Goal: Task Accomplishment & Management: Manage account settings

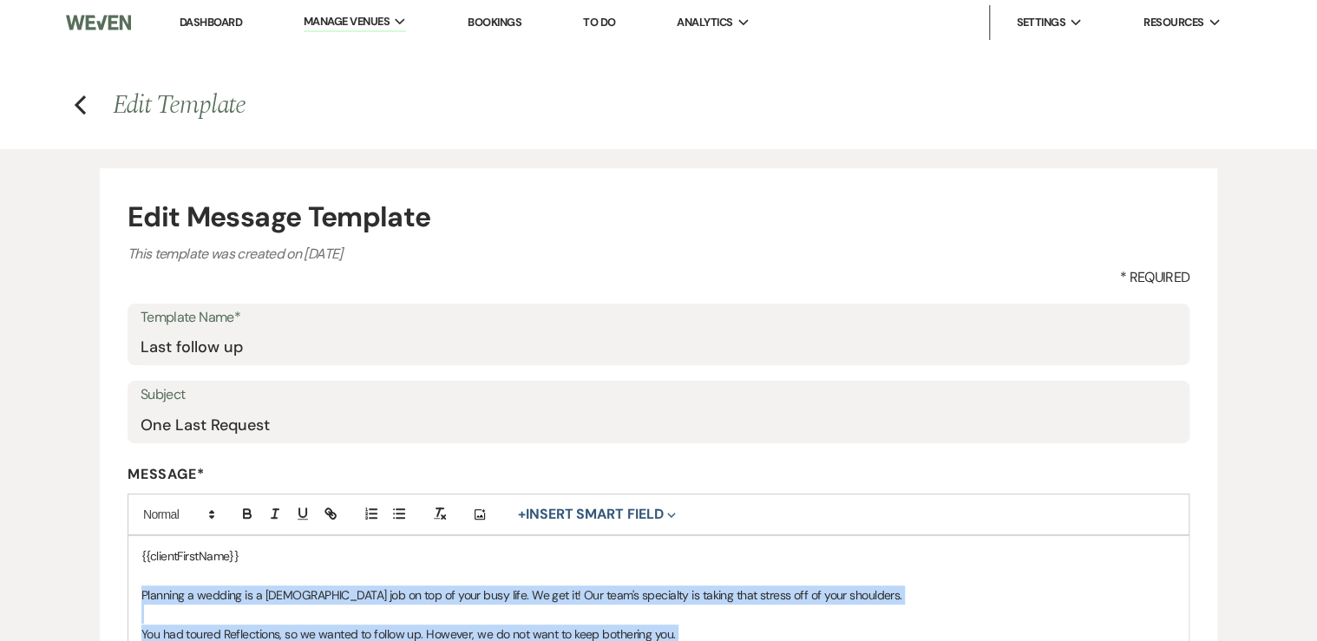
click at [204, 23] on link "Dashboard" at bounding box center [211, 22] width 62 height 15
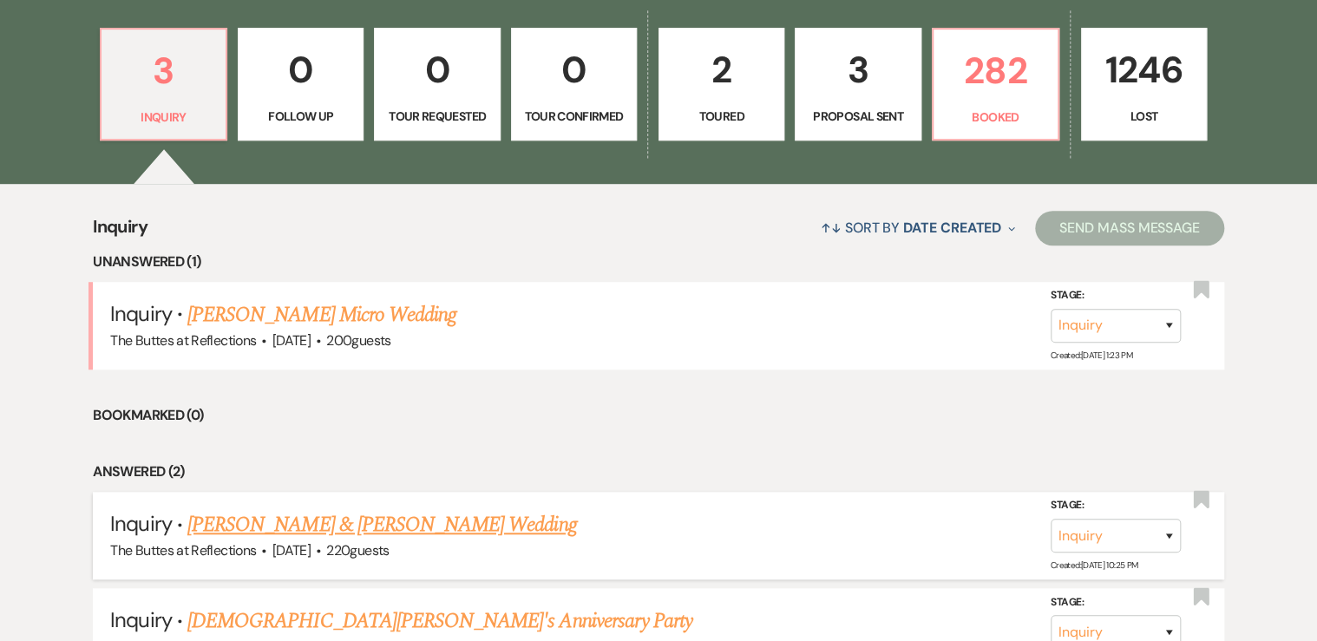
scroll to position [486, 0]
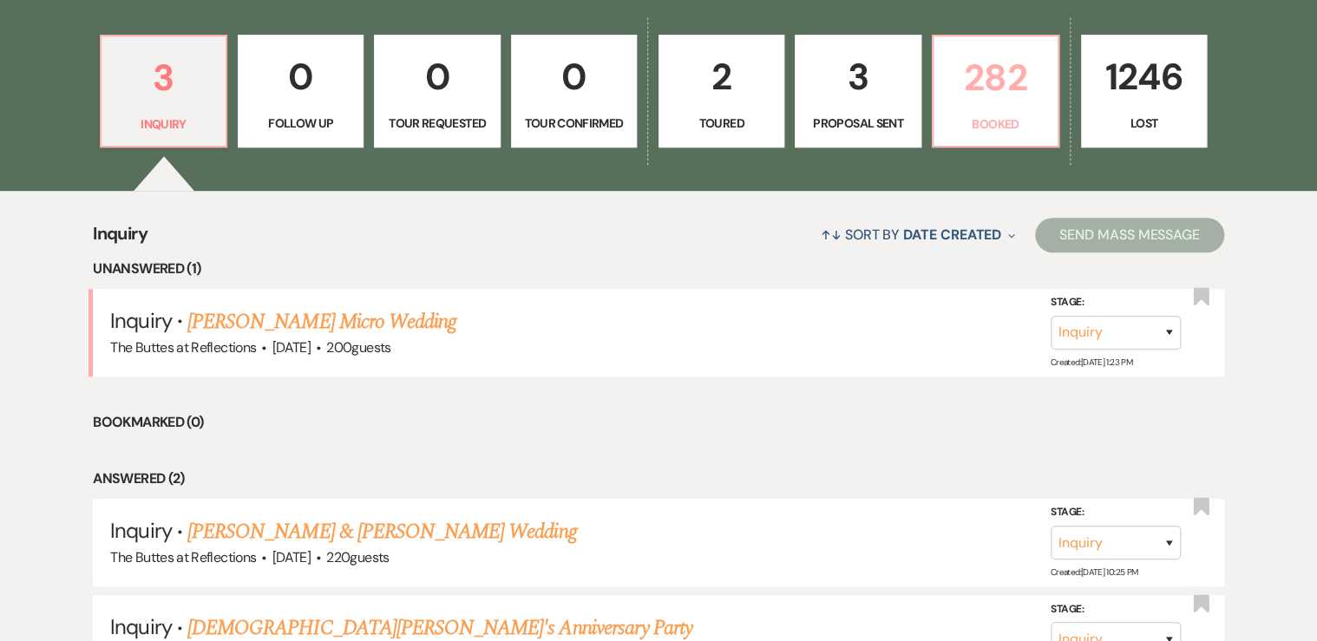
click at [1006, 106] on p "282" at bounding box center [995, 78] width 103 height 58
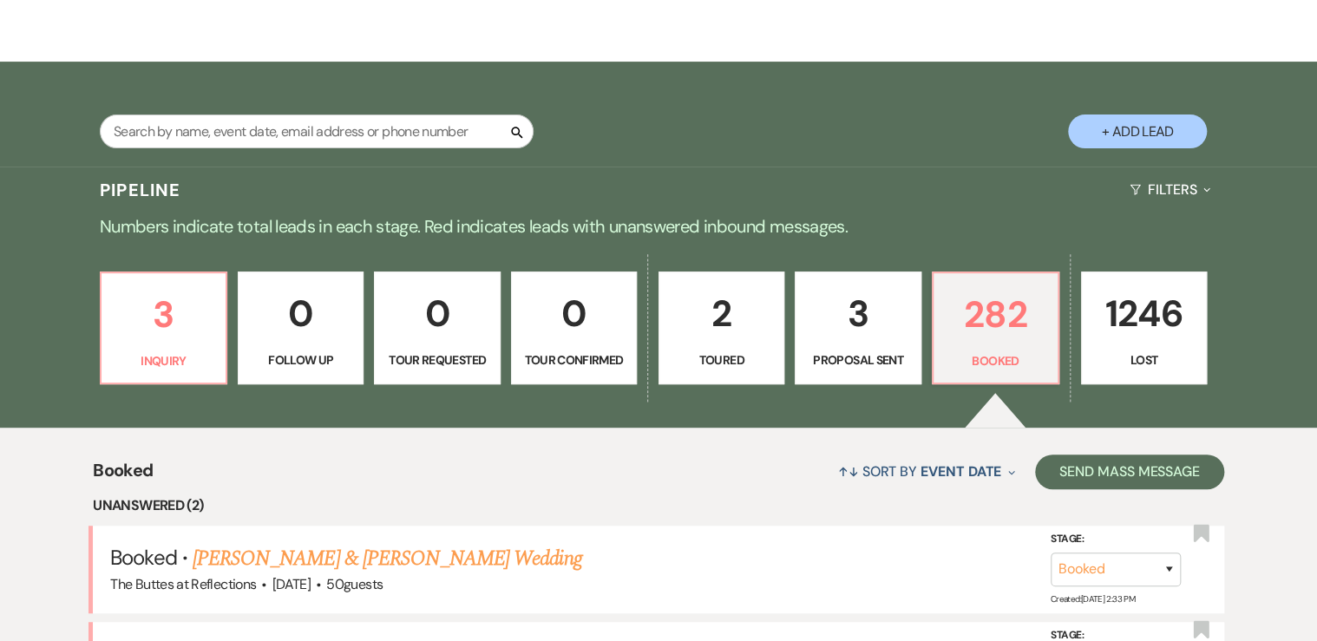
scroll to position [486, 0]
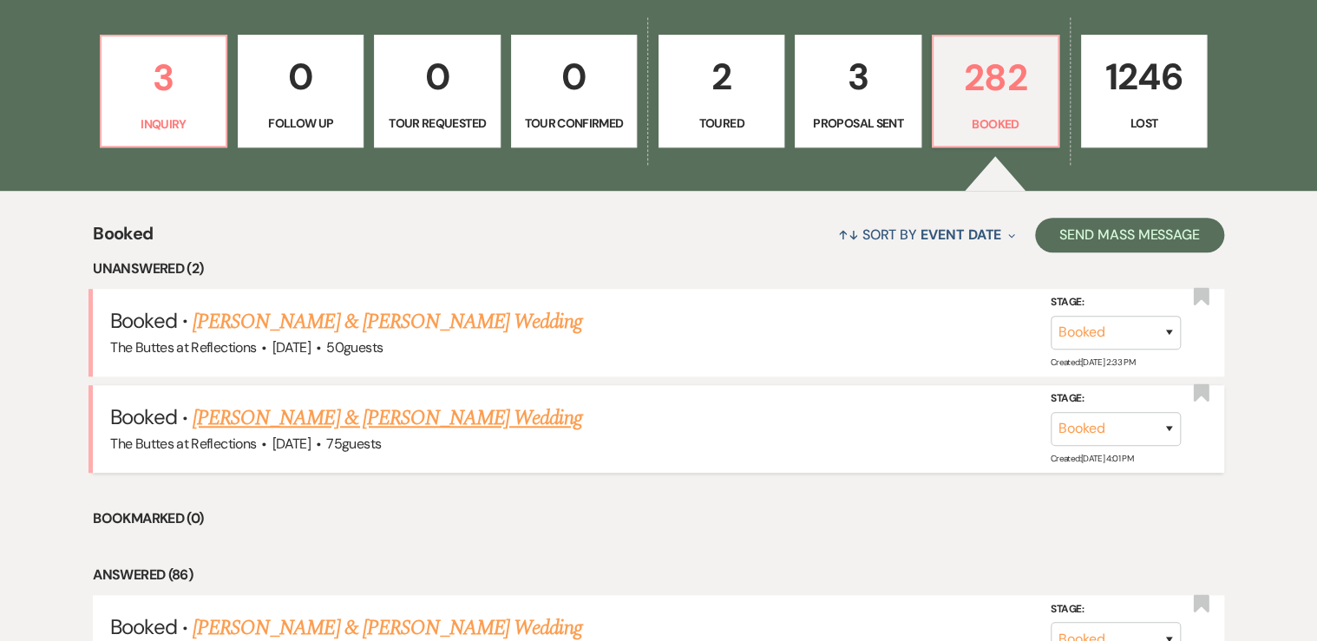
click at [377, 420] on link "[PERSON_NAME] & [PERSON_NAME] Wedding" at bounding box center [387, 418] width 389 height 31
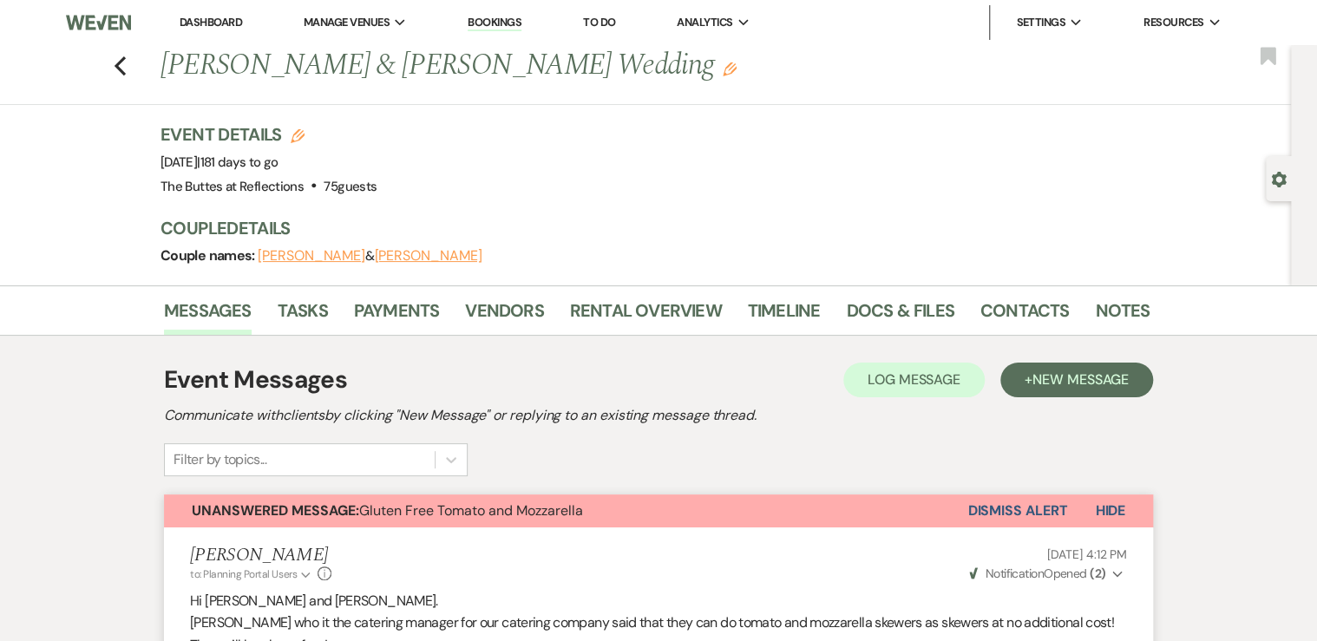
click at [207, 21] on link "Dashboard" at bounding box center [211, 22] width 62 height 15
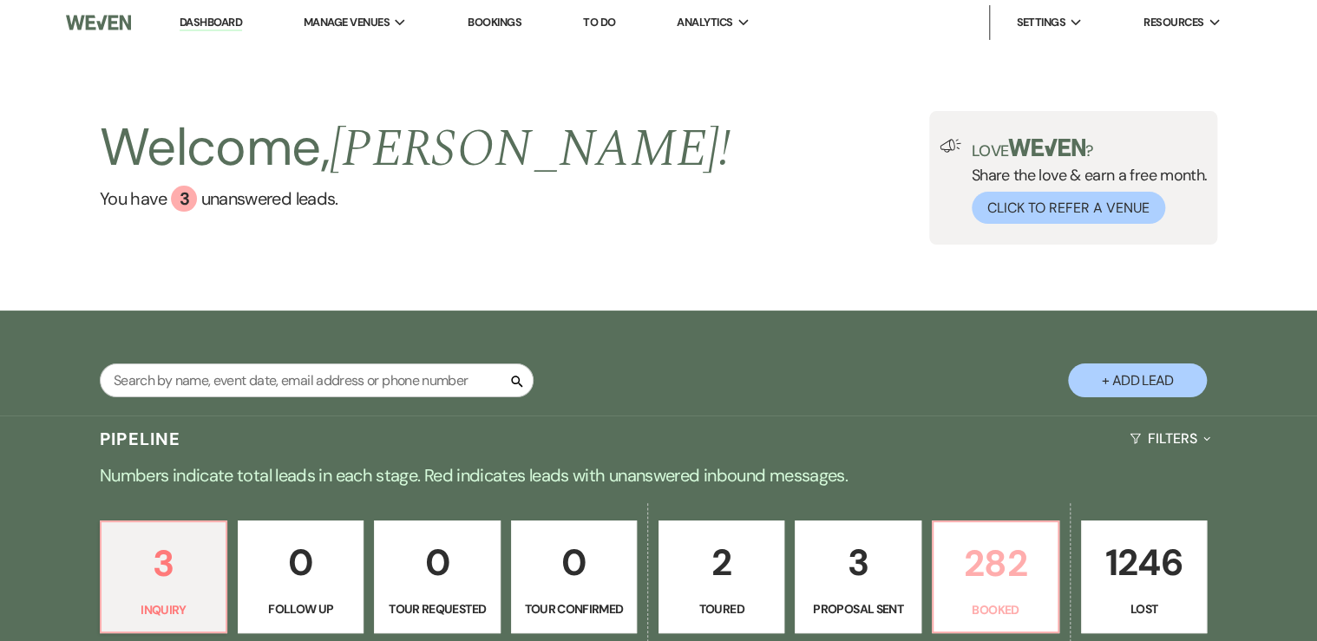
click at [985, 600] on p "Booked" at bounding box center [995, 609] width 103 height 19
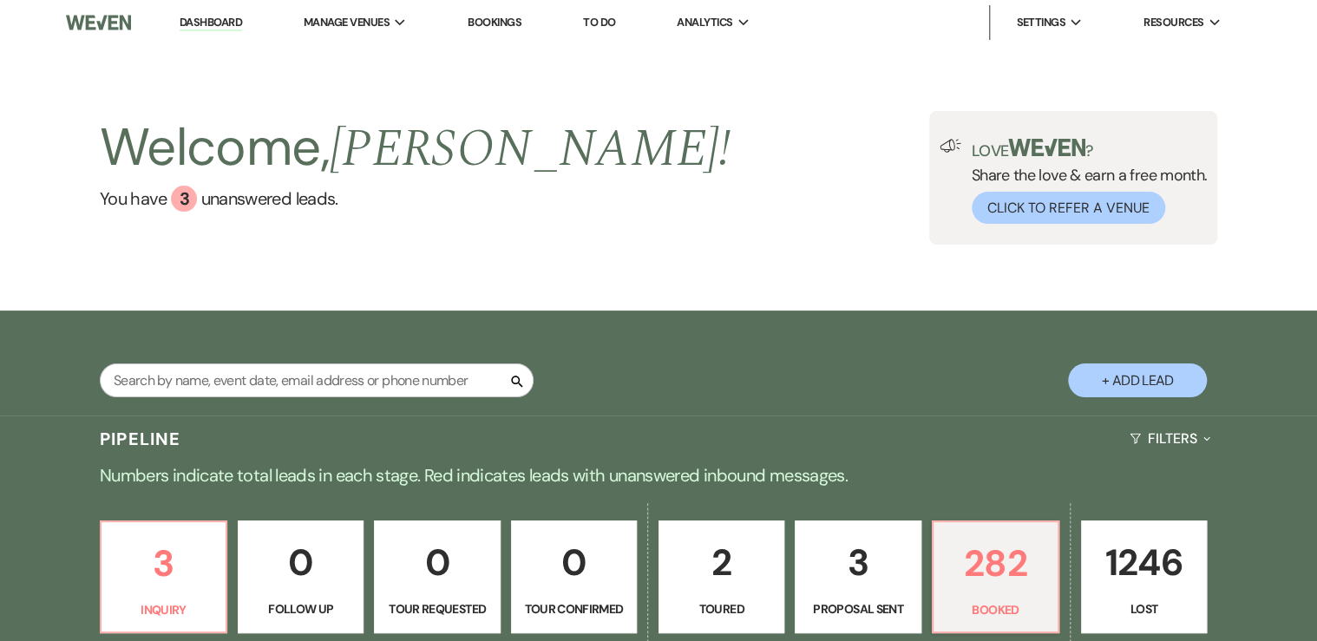
scroll to position [416, 0]
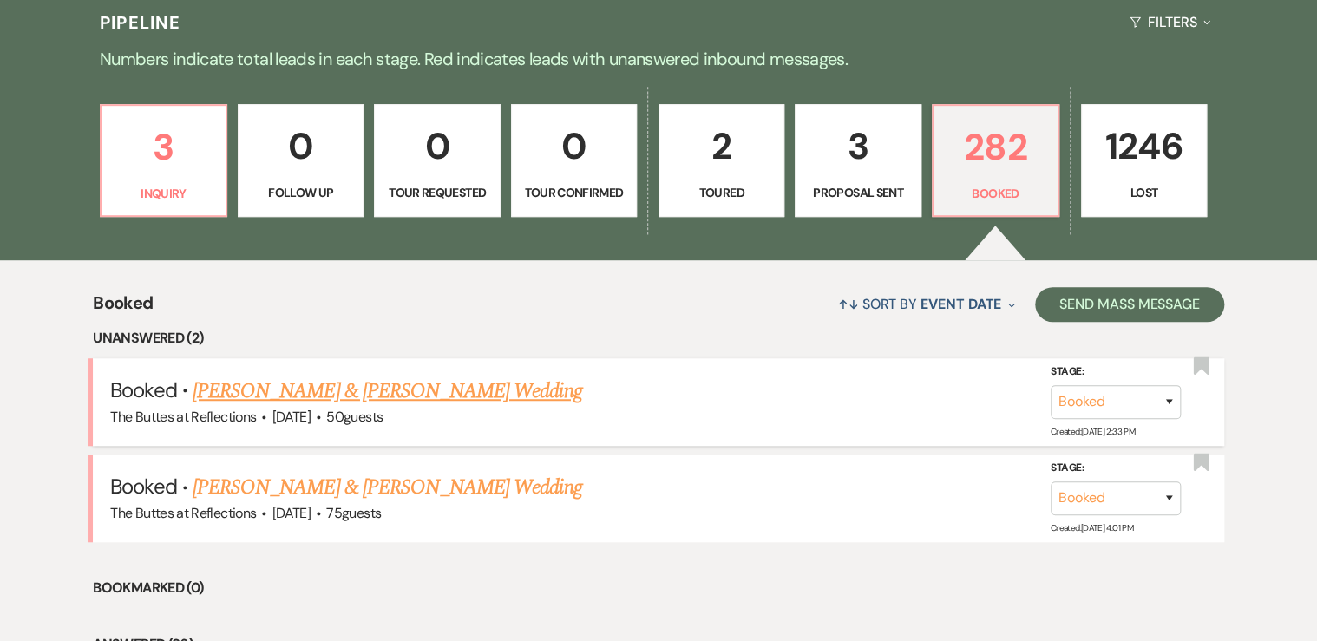
click at [326, 383] on link "[PERSON_NAME] & [PERSON_NAME] Wedding" at bounding box center [387, 391] width 389 height 31
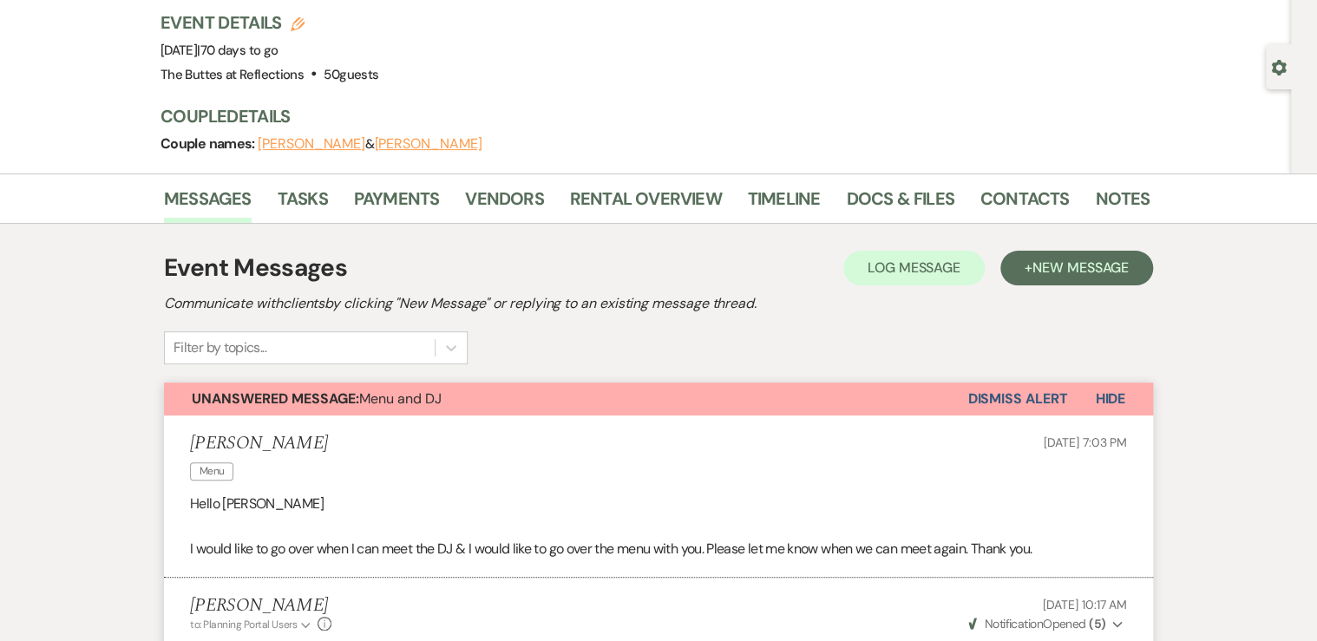
scroll to position [69, 0]
